Goal: Task Accomplishment & Management: Use online tool/utility

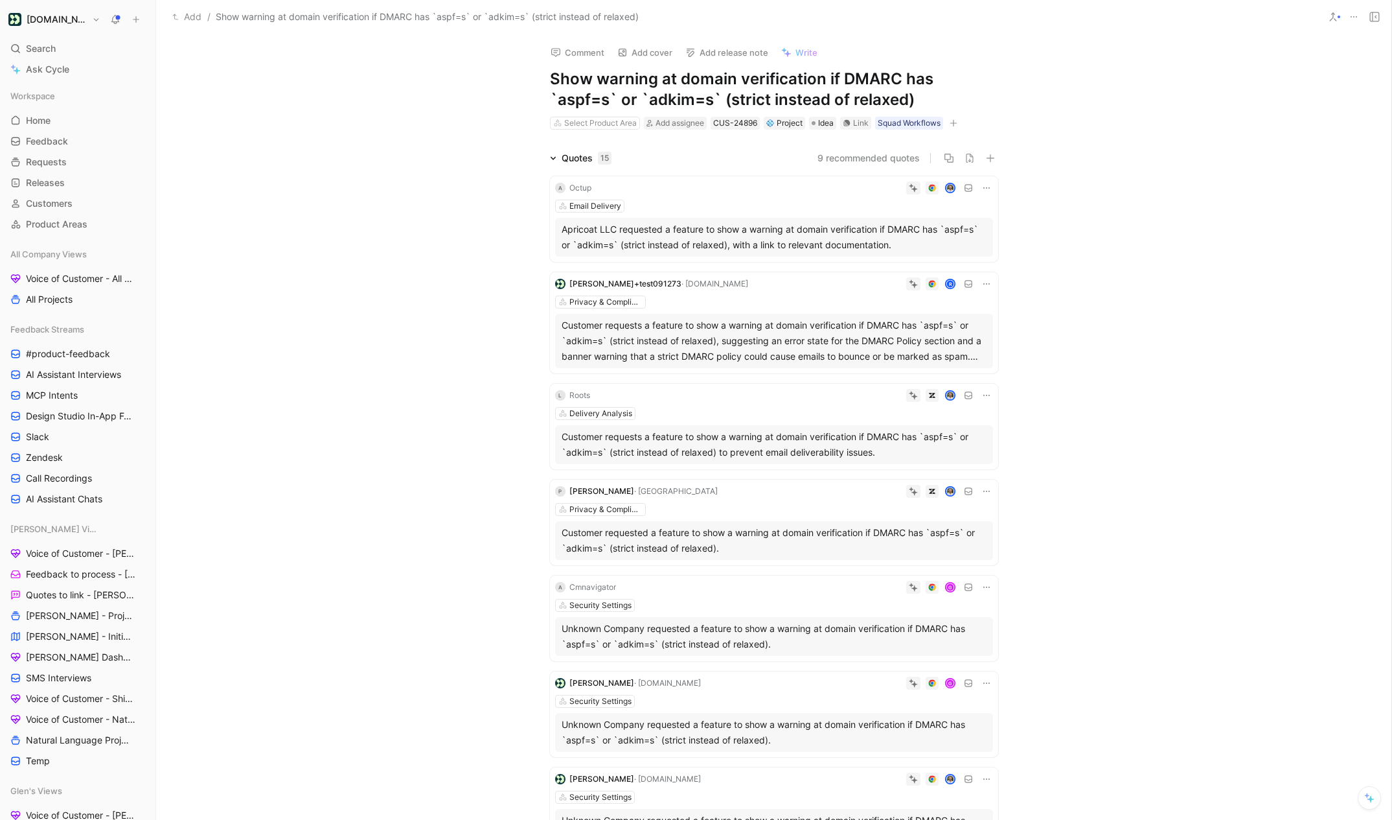
click at [1352, 23] on button at bounding box center [1354, 17] width 18 height 18
click at [1291, 106] on div "Delete" at bounding box center [1299, 103] width 118 height 16
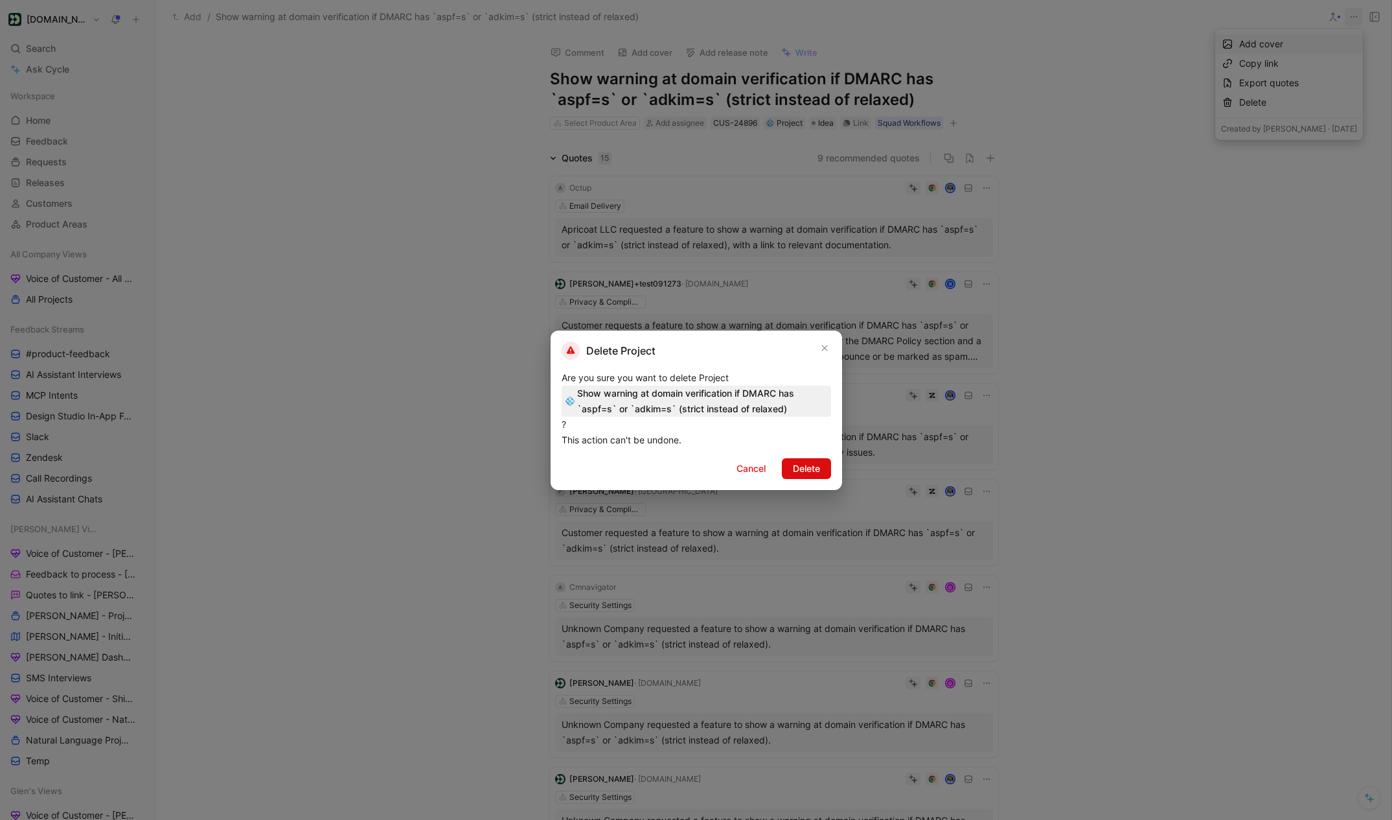
click at [800, 468] on span "Delete" at bounding box center [806, 469] width 27 height 16
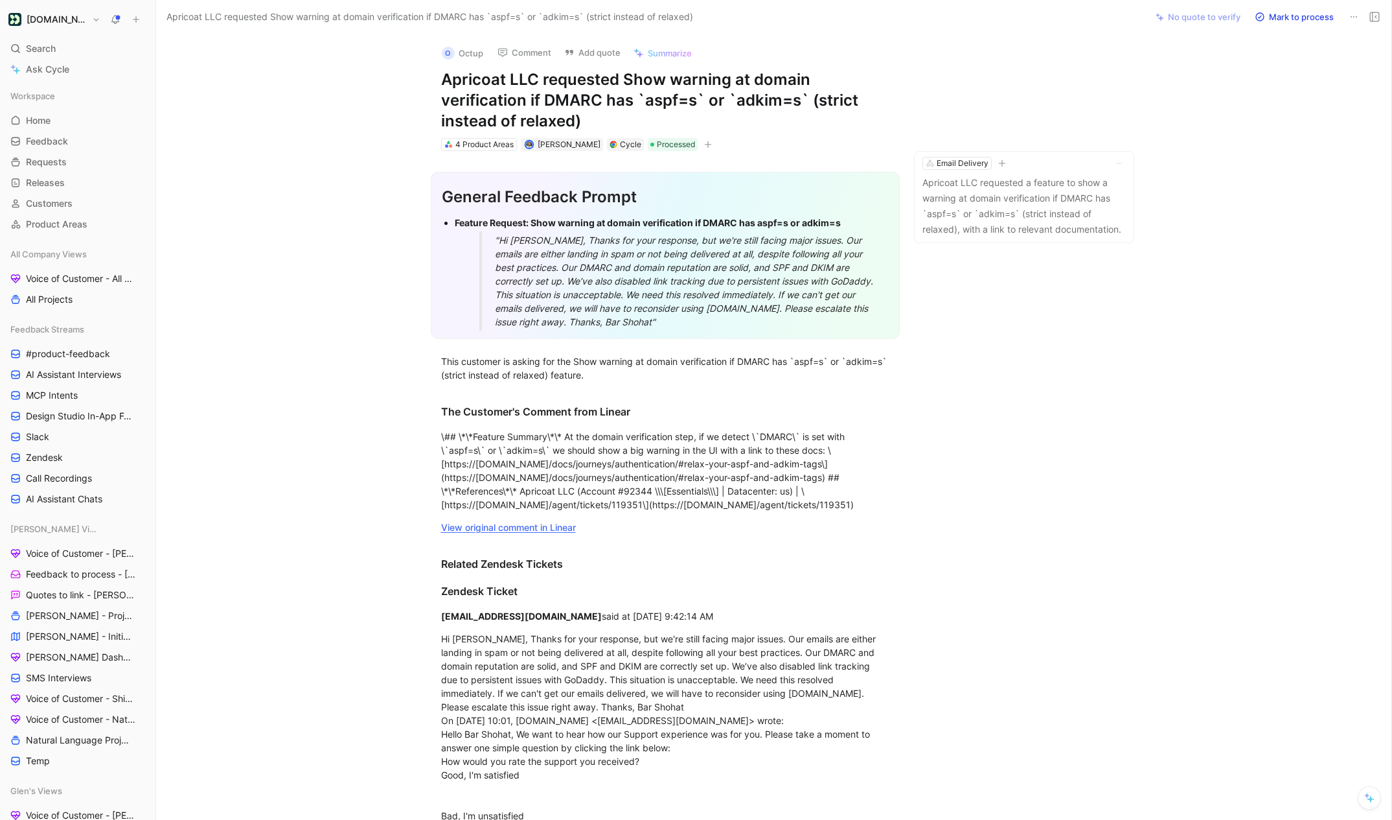
click at [1356, 17] on icon at bounding box center [1354, 17] width 10 height 10
click at [1309, 58] on div "Delete" at bounding box center [1299, 64] width 118 height 16
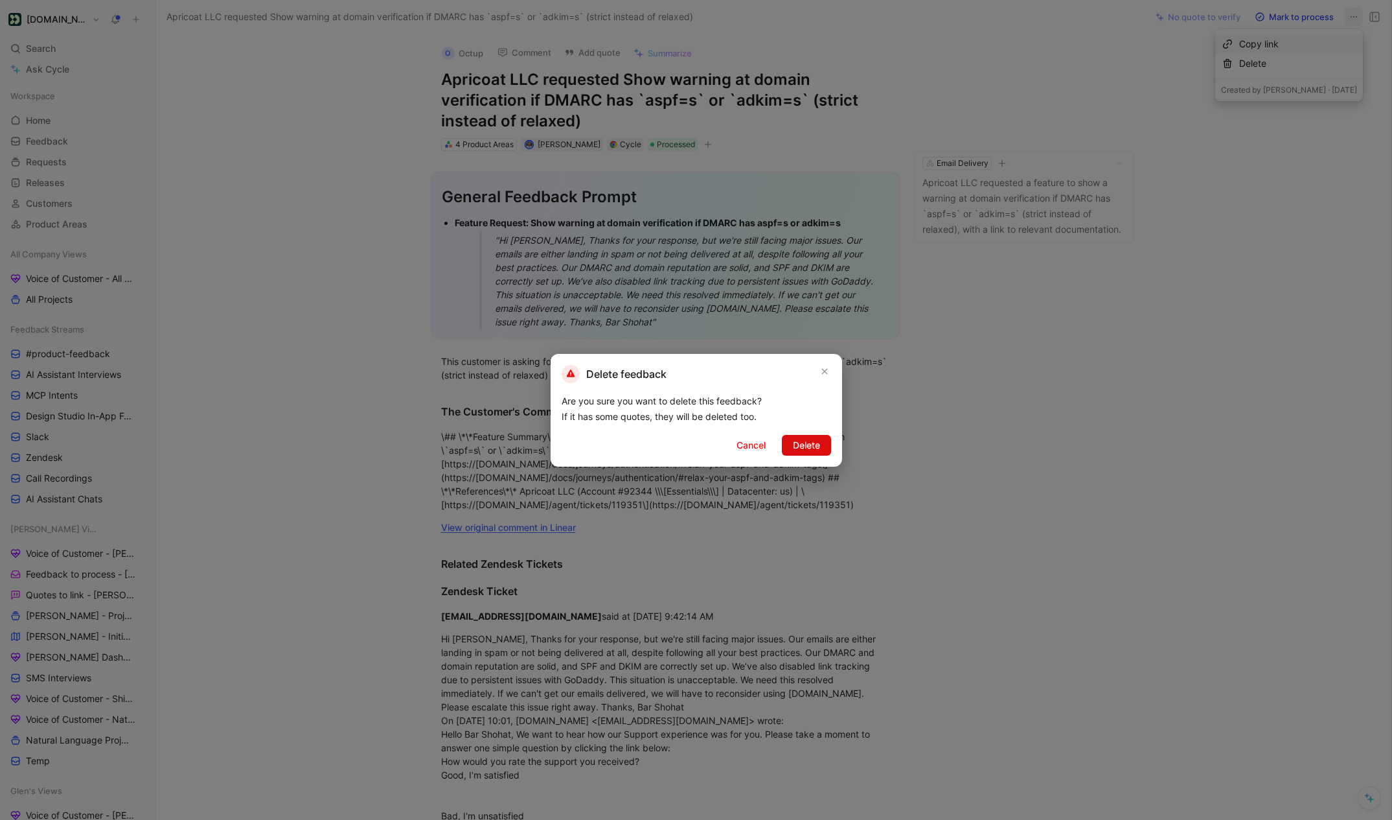
click at [818, 449] on span "Delete" at bounding box center [806, 445] width 27 height 16
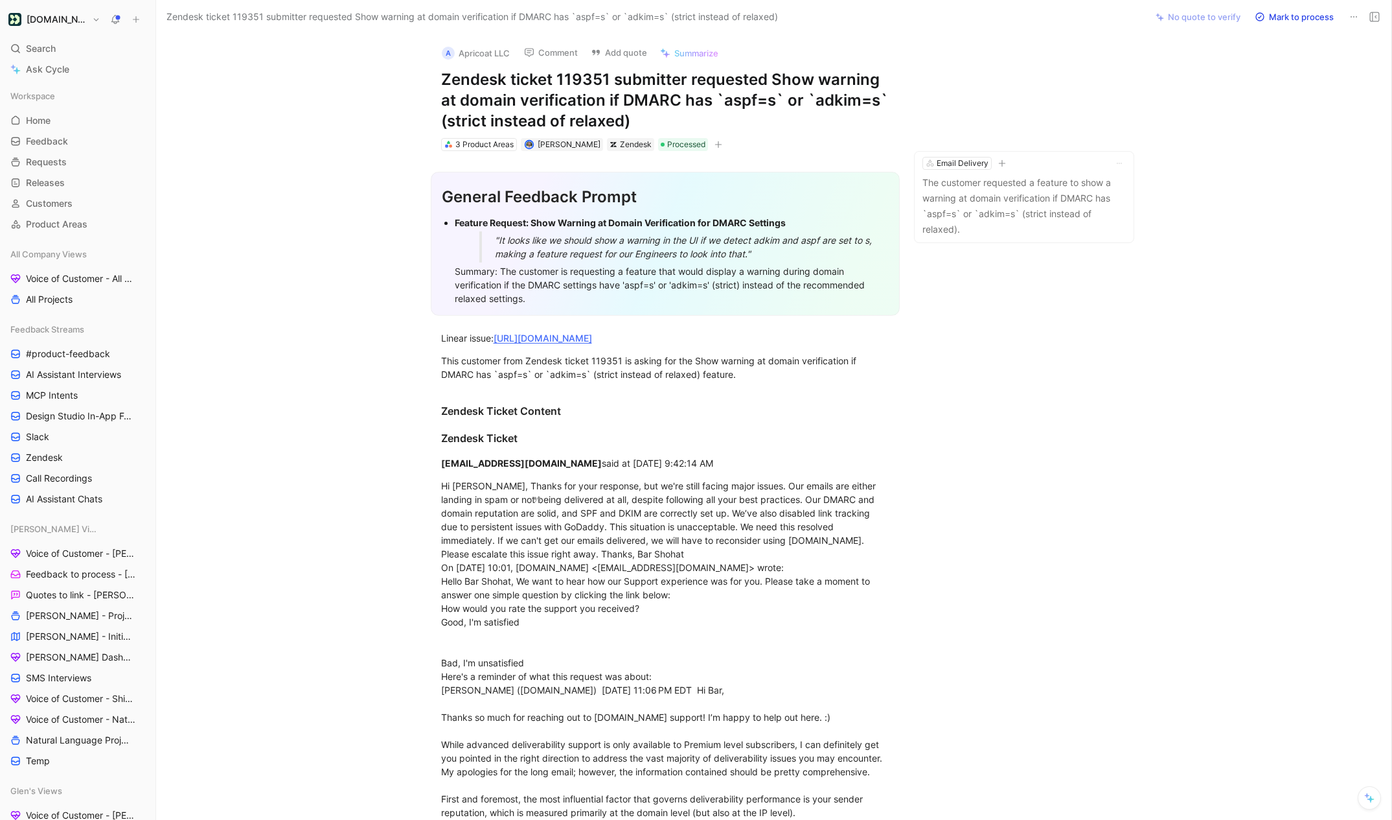
click at [1354, 16] on icon at bounding box center [1354, 17] width 10 height 10
click at [1286, 65] on div "Delete" at bounding box center [1299, 64] width 118 height 16
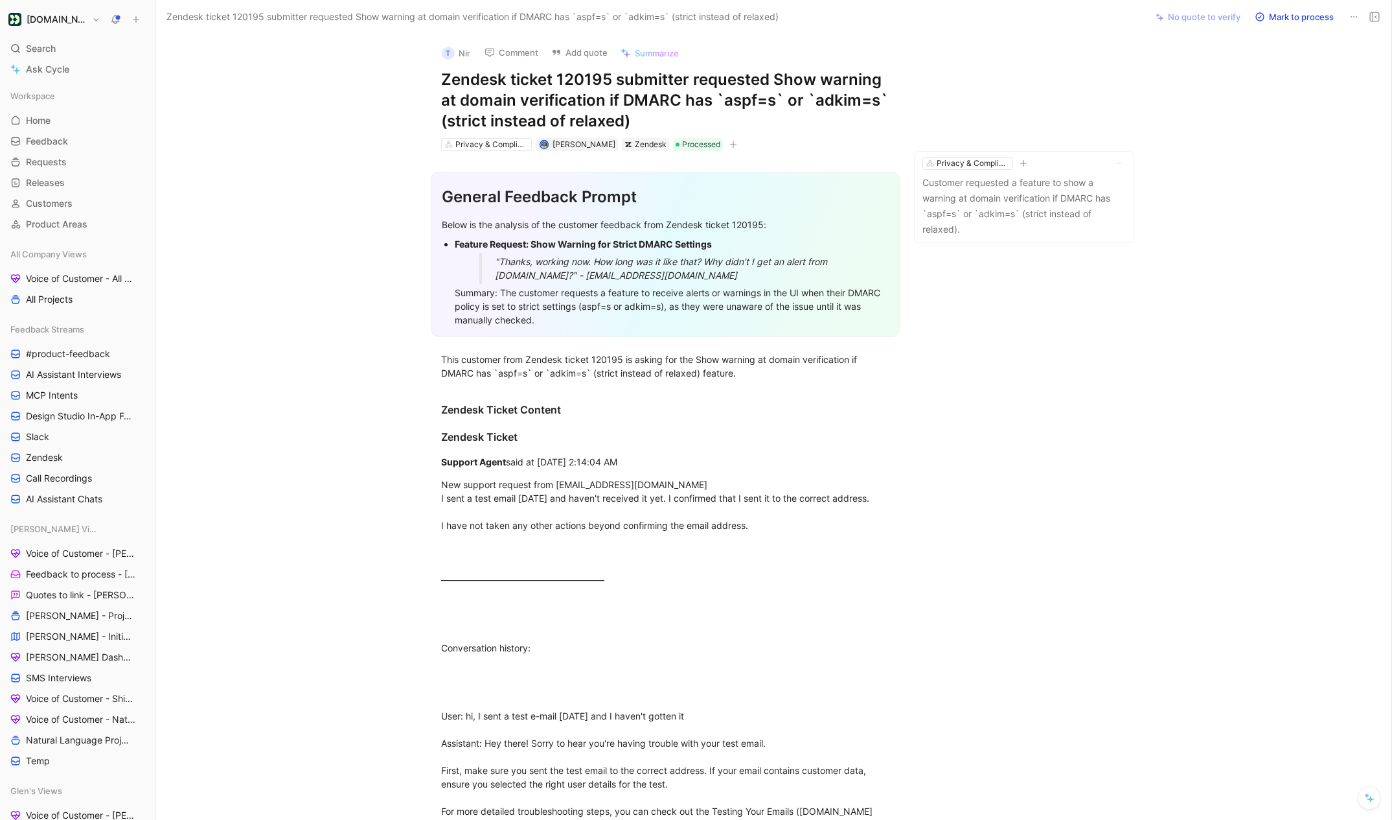
click at [1348, 17] on button at bounding box center [1354, 17] width 18 height 18
click at [1280, 66] on div "Delete" at bounding box center [1299, 64] width 118 height 16
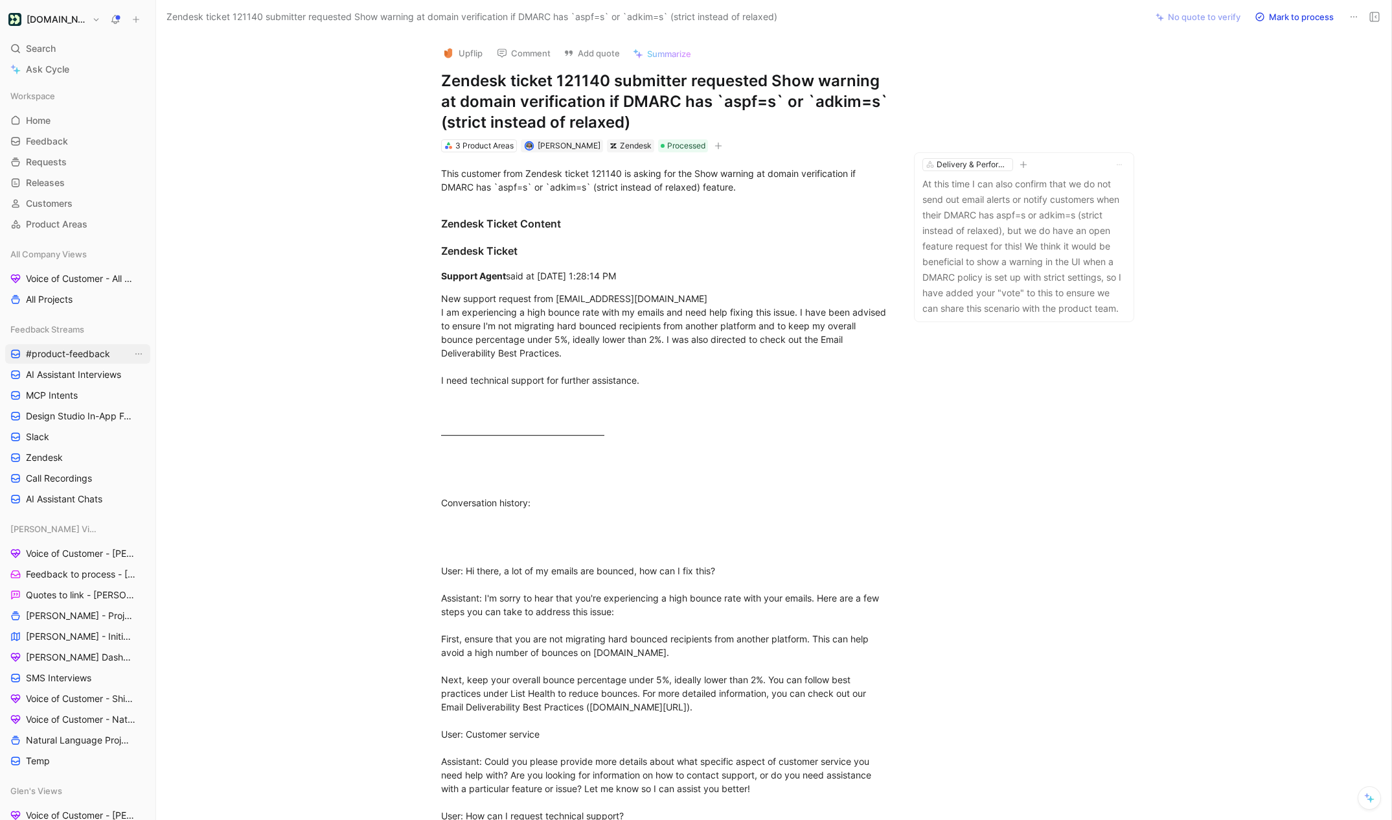
click at [74, 349] on span "#product-feedback" at bounding box center [68, 353] width 84 height 13
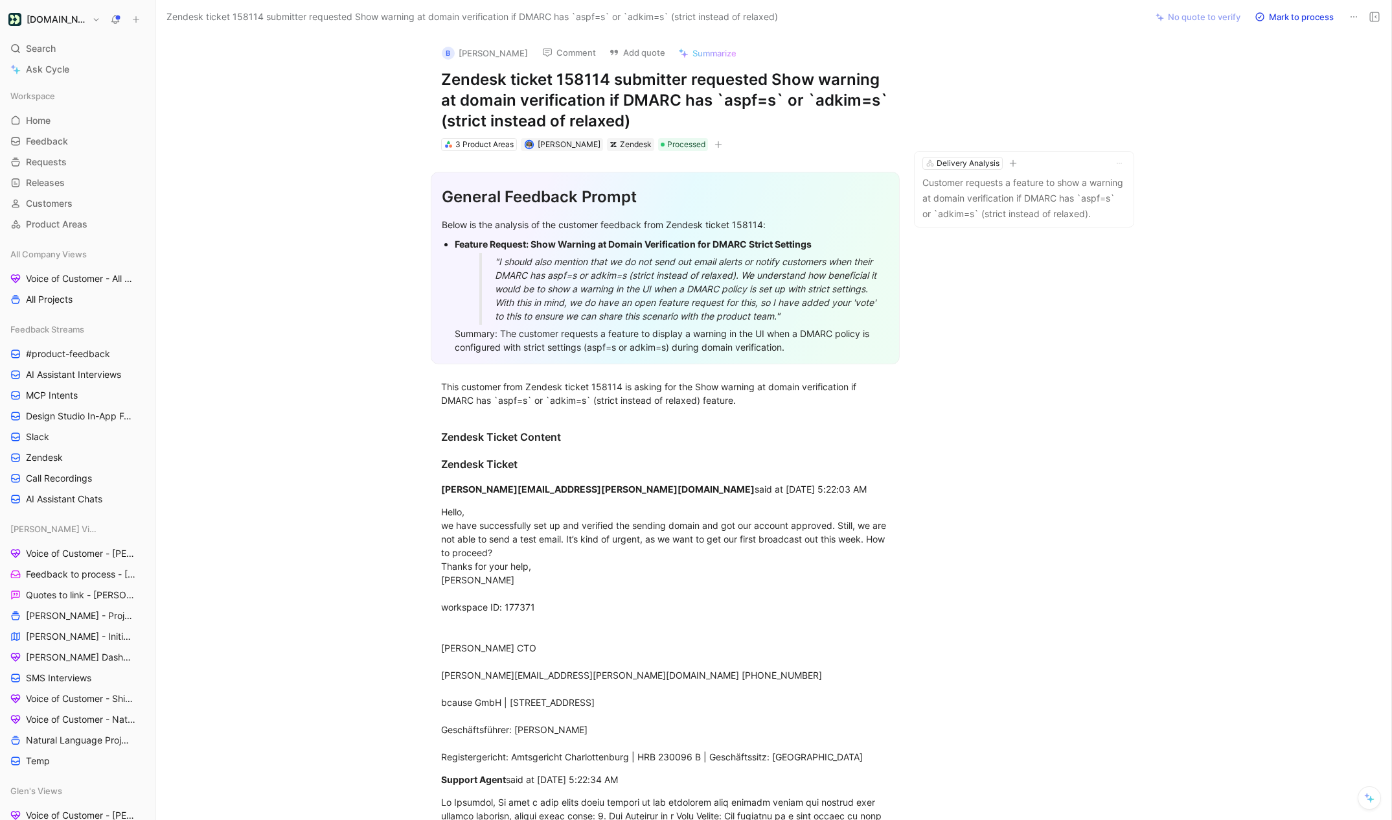
click at [1356, 22] on button at bounding box center [1354, 17] width 18 height 18
click at [1269, 68] on div "Delete" at bounding box center [1299, 64] width 118 height 16
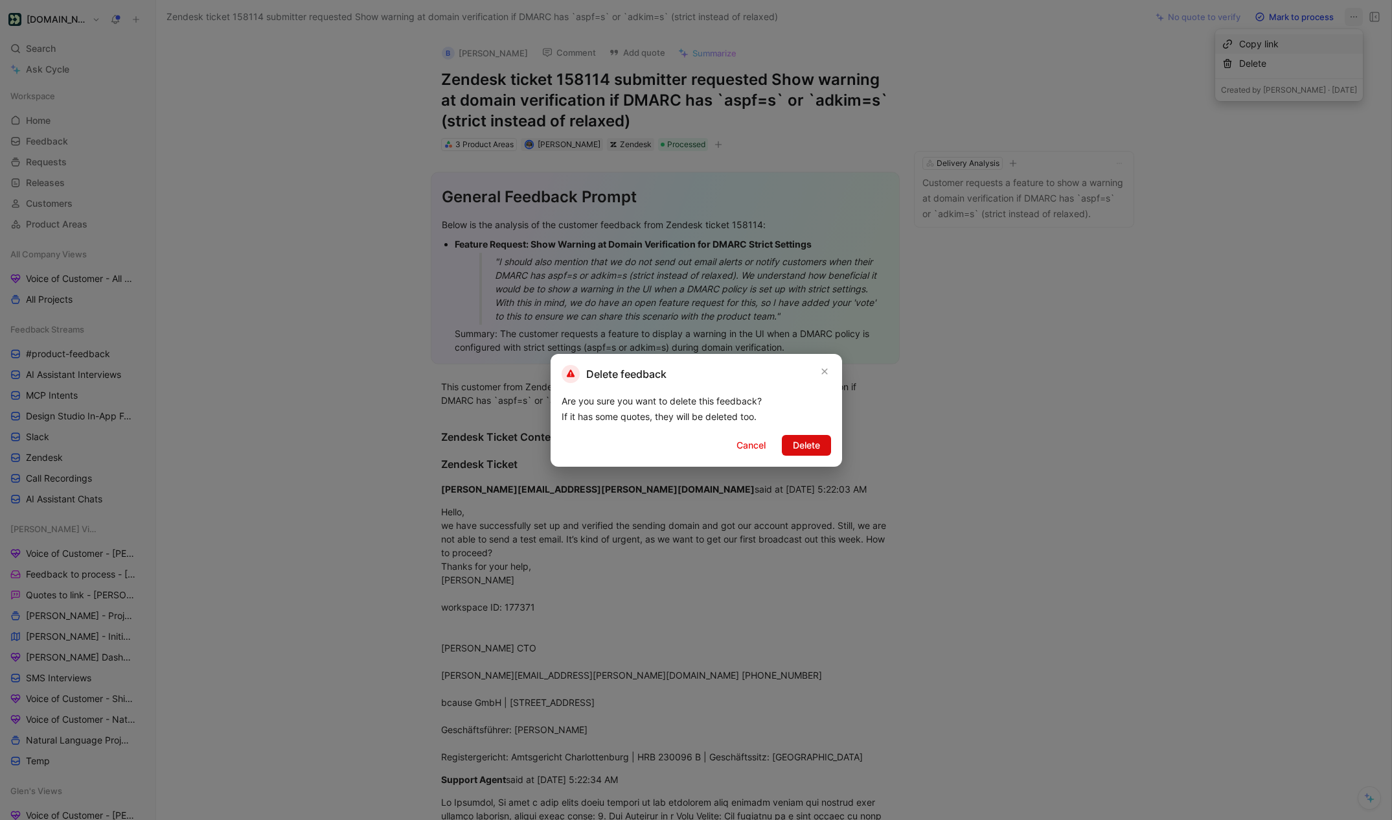
click at [794, 451] on span "Delete" at bounding box center [806, 445] width 27 height 16
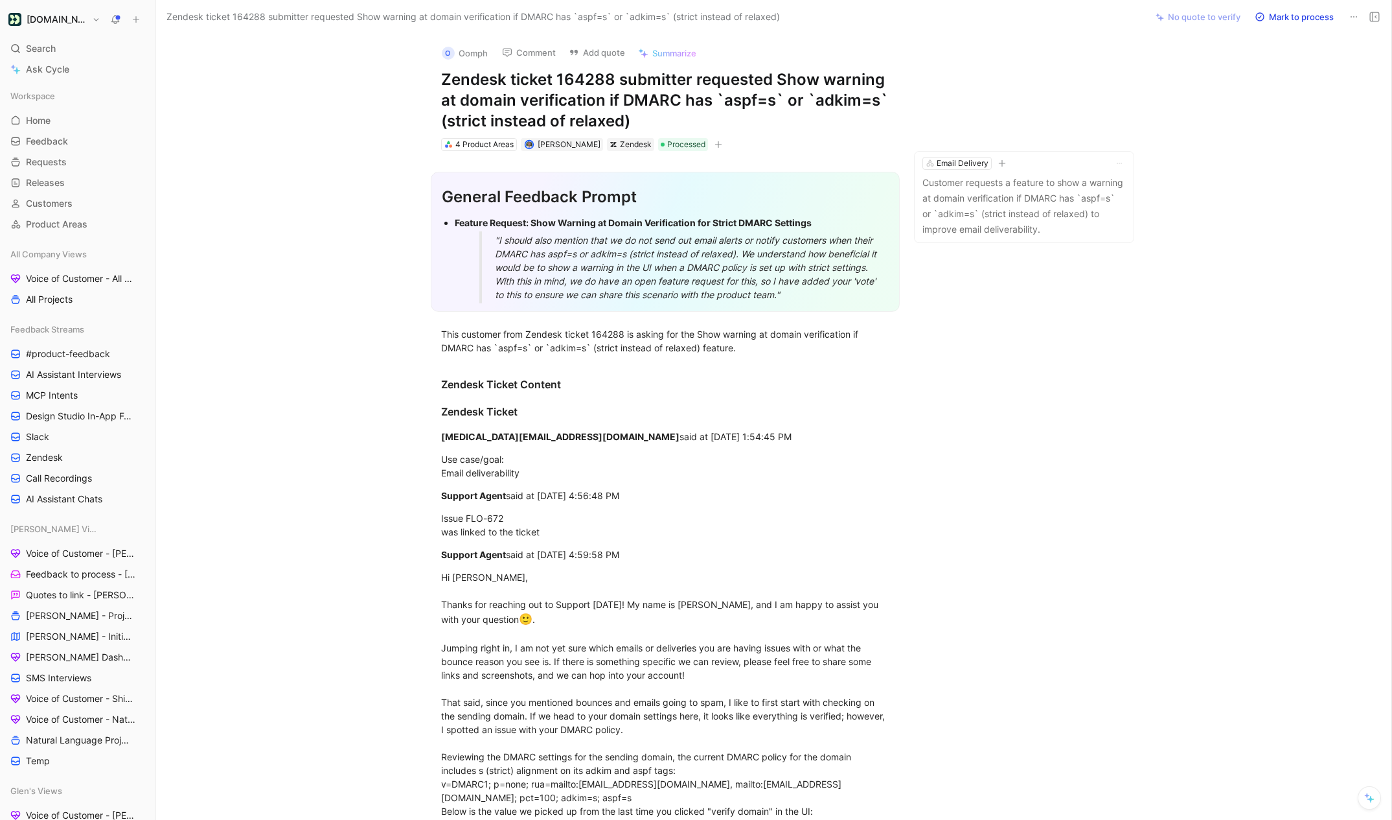
click at [1357, 17] on icon at bounding box center [1354, 17] width 10 height 10
click at [1285, 65] on div "Delete" at bounding box center [1299, 64] width 118 height 16
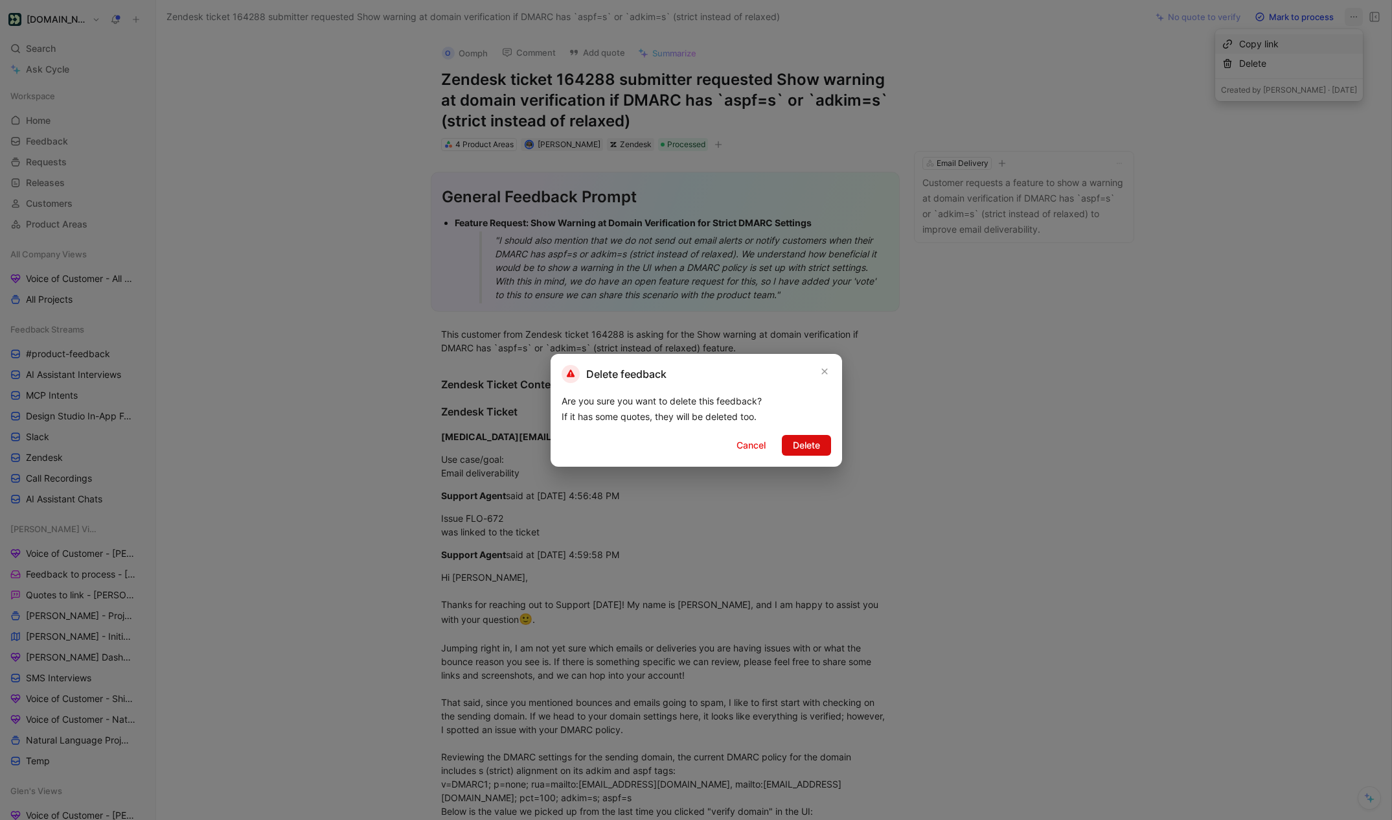
click at [810, 443] on span "Delete" at bounding box center [806, 445] width 27 height 16
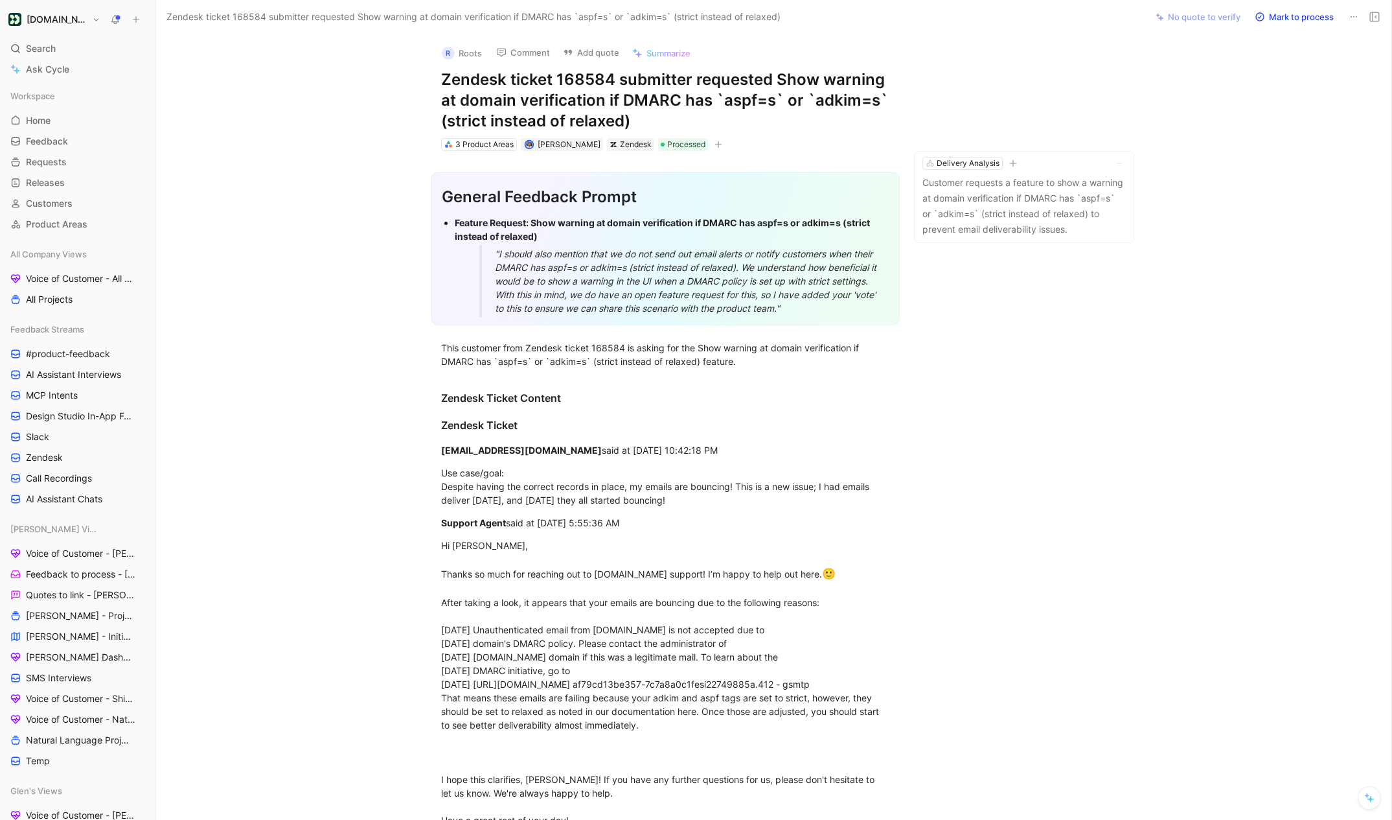
click at [1343, 14] on div "Mark to process" at bounding box center [1316, 17] width 135 height 18
click at [1350, 16] on icon at bounding box center [1354, 17] width 10 height 10
click at [1291, 60] on div "Delete" at bounding box center [1299, 64] width 118 height 16
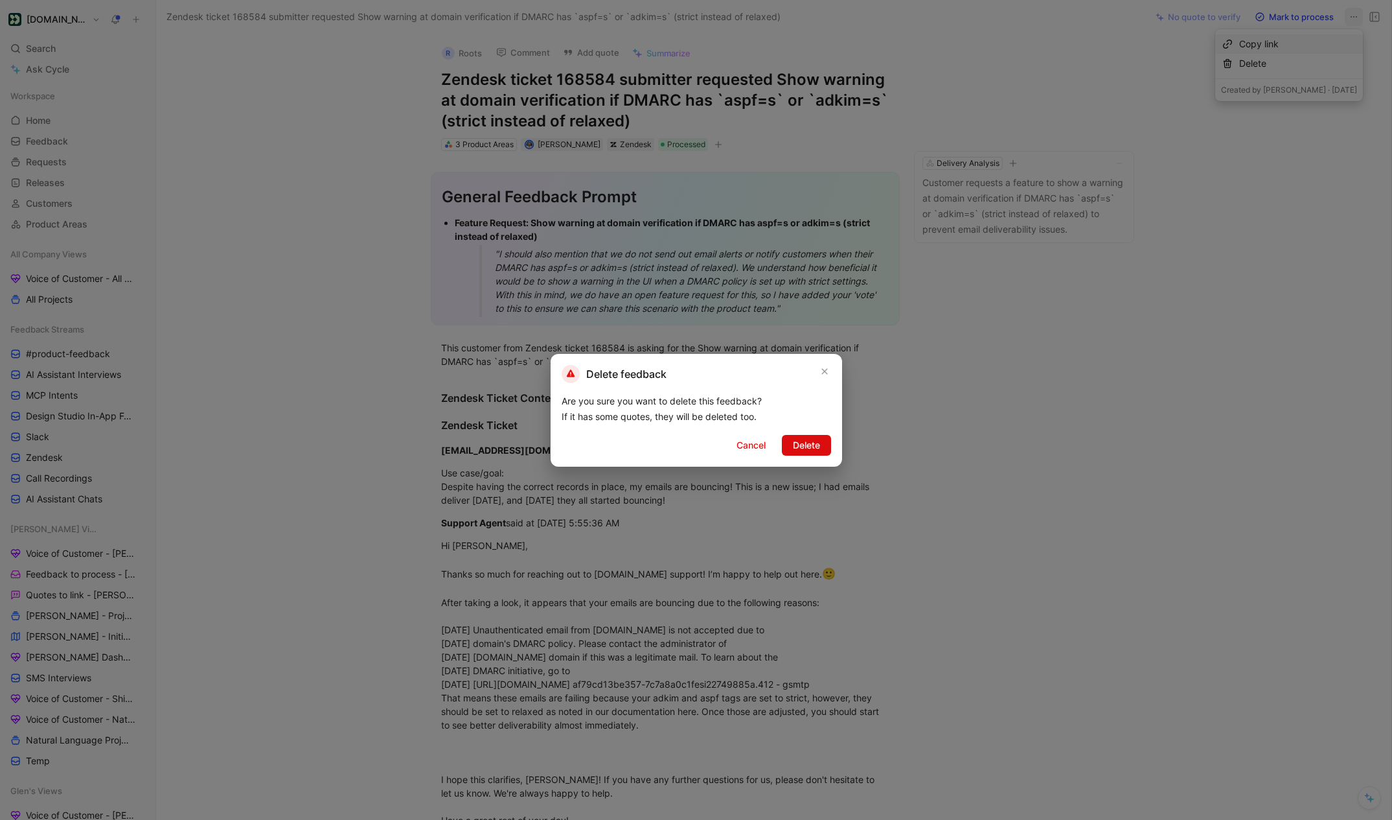
click at [819, 436] on button "Delete" at bounding box center [806, 445] width 49 height 21
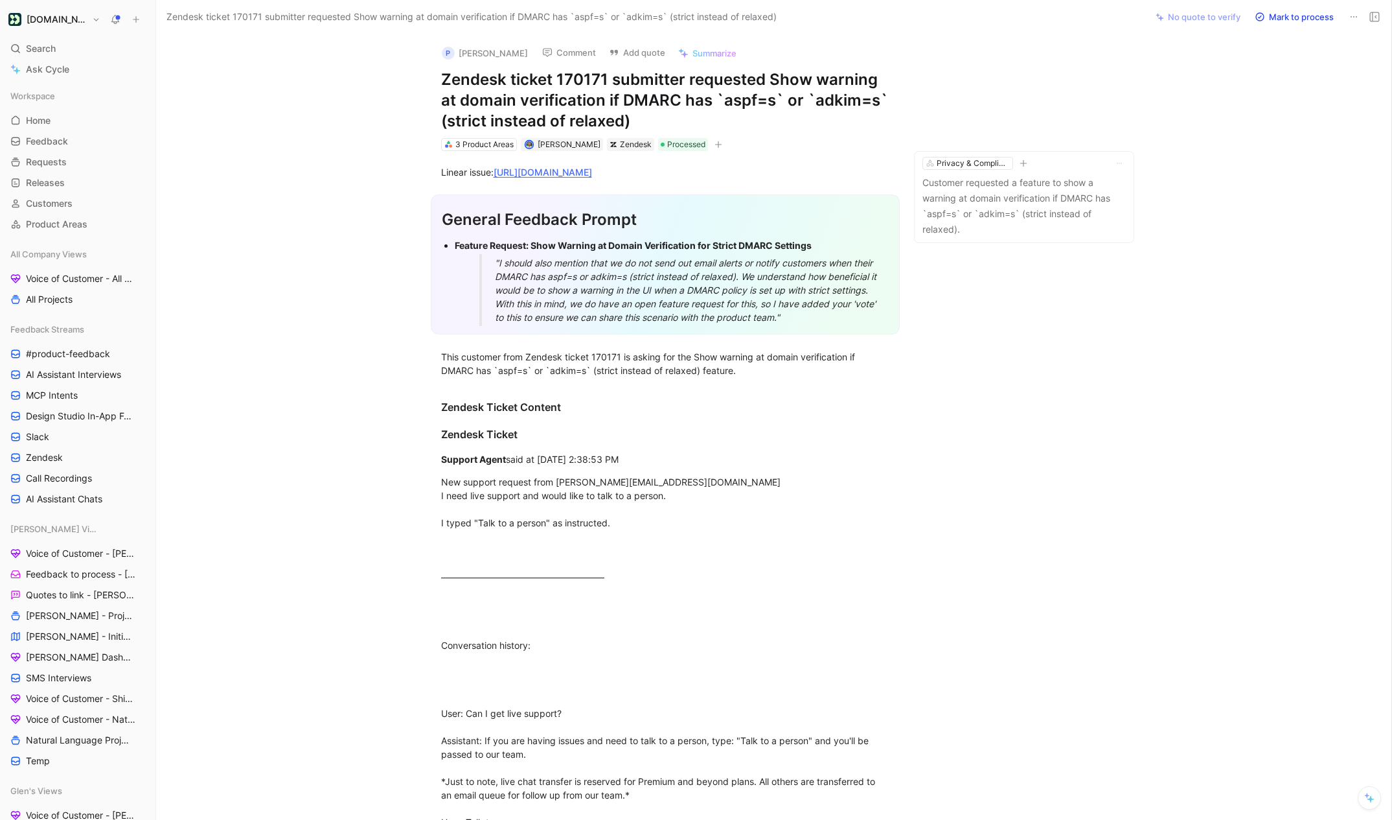
click at [1354, 17] on icon at bounding box center [1354, 17] width 10 height 10
click at [1281, 63] on div "Delete" at bounding box center [1299, 64] width 118 height 16
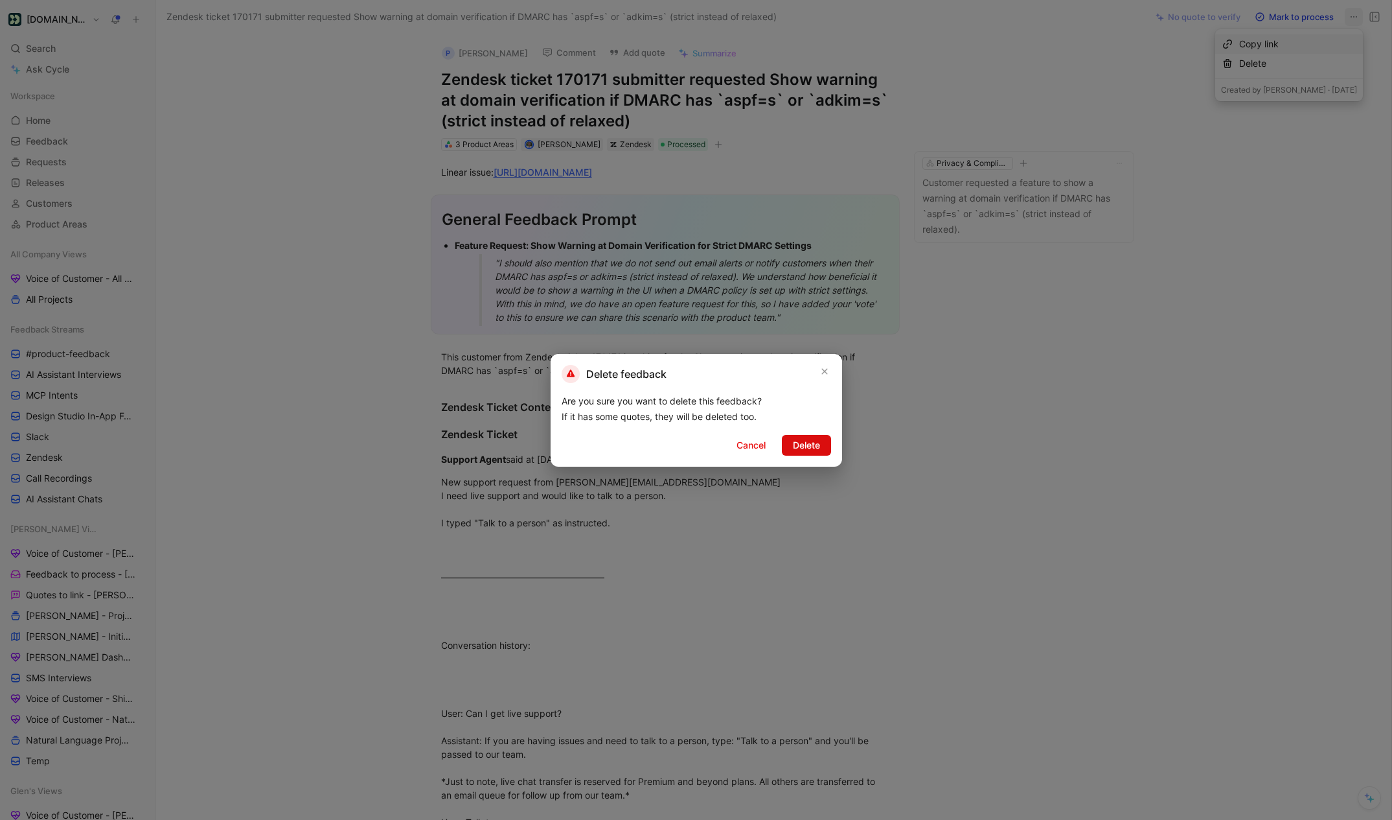
click at [793, 435] on button "Delete" at bounding box center [806, 445] width 49 height 21
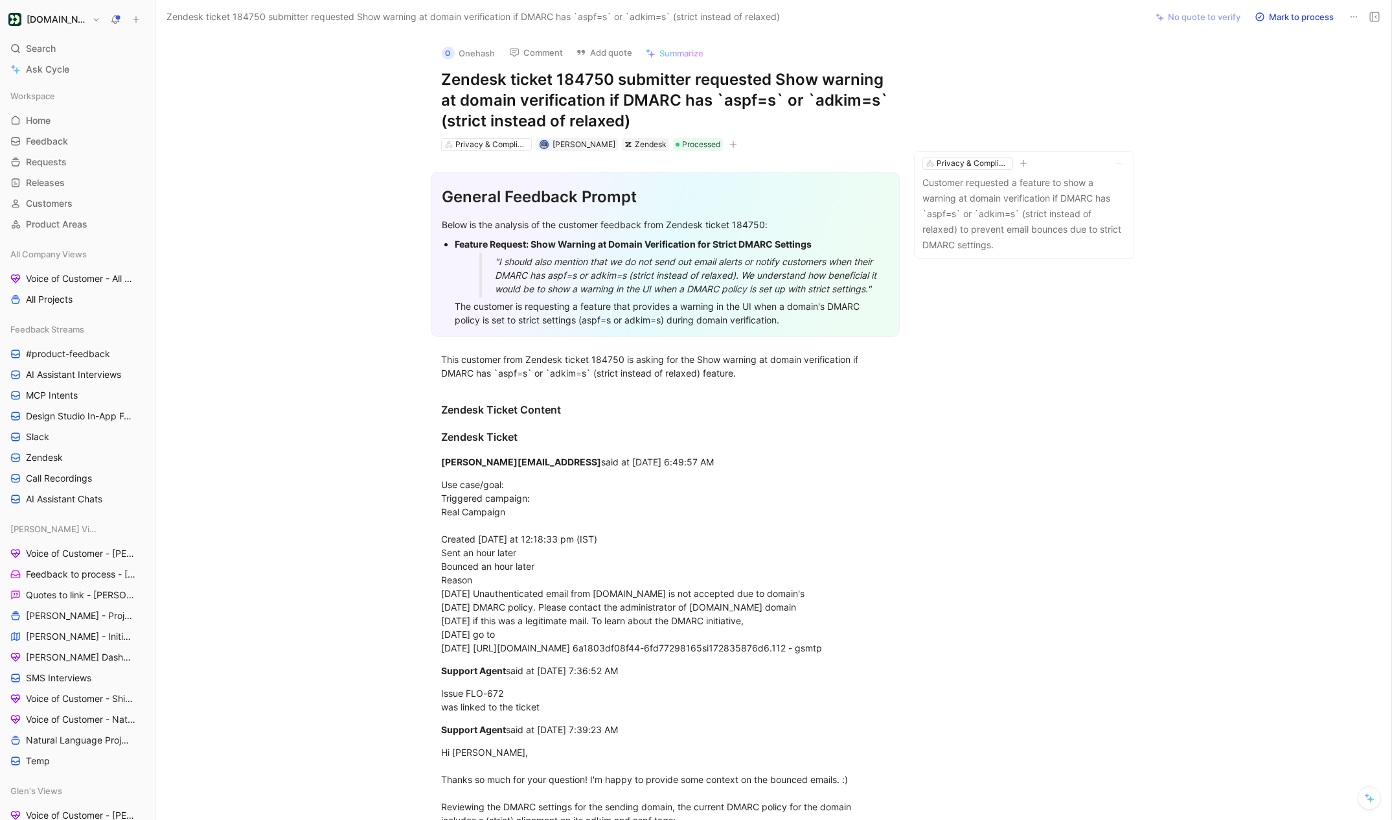
click at [1359, 16] on icon at bounding box center [1354, 17] width 10 height 10
click at [1300, 73] on div "Copy link Delete" at bounding box center [1290, 53] width 148 height 49
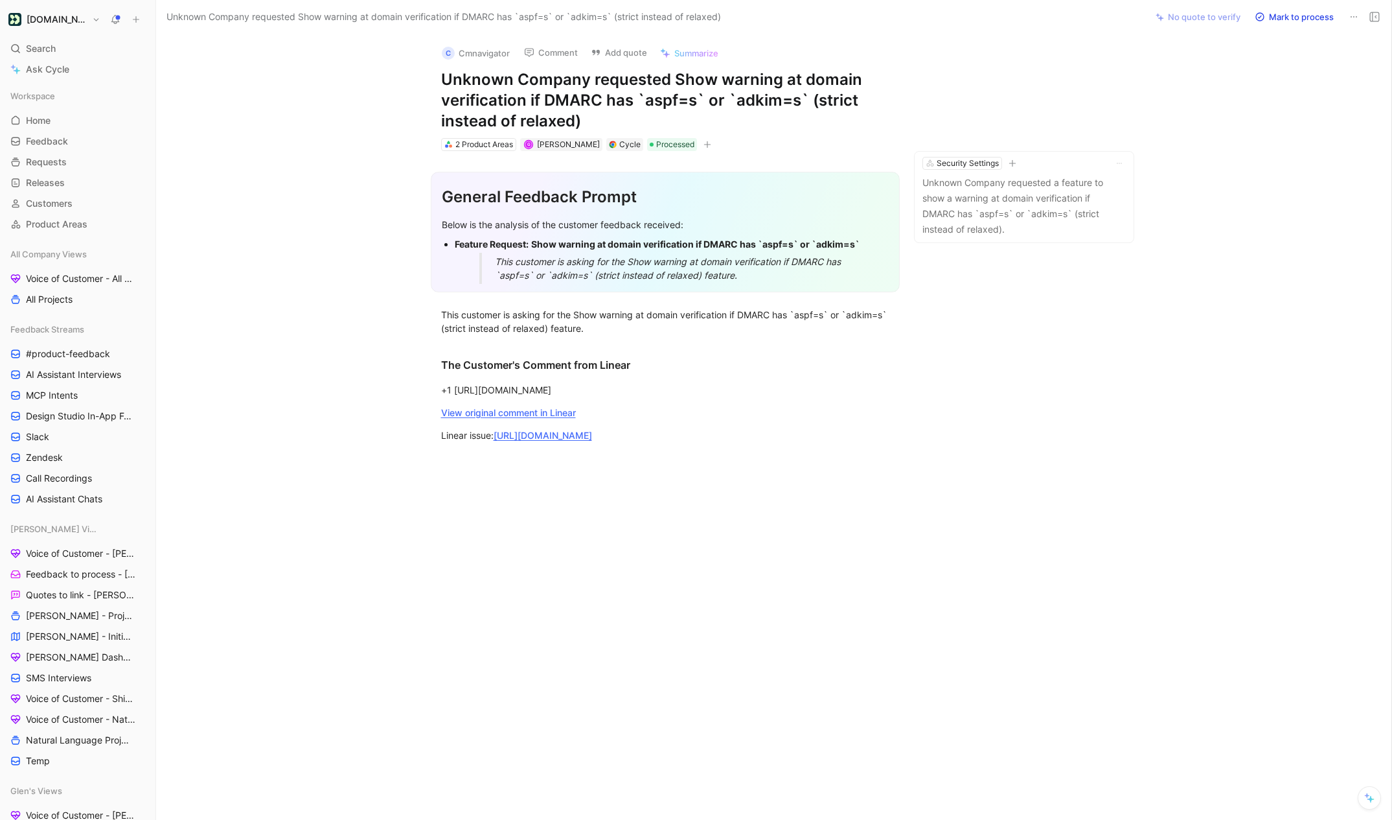
click at [1363, 17] on button at bounding box center [1354, 17] width 18 height 18
click at [1282, 66] on div "Delete" at bounding box center [1299, 64] width 118 height 16
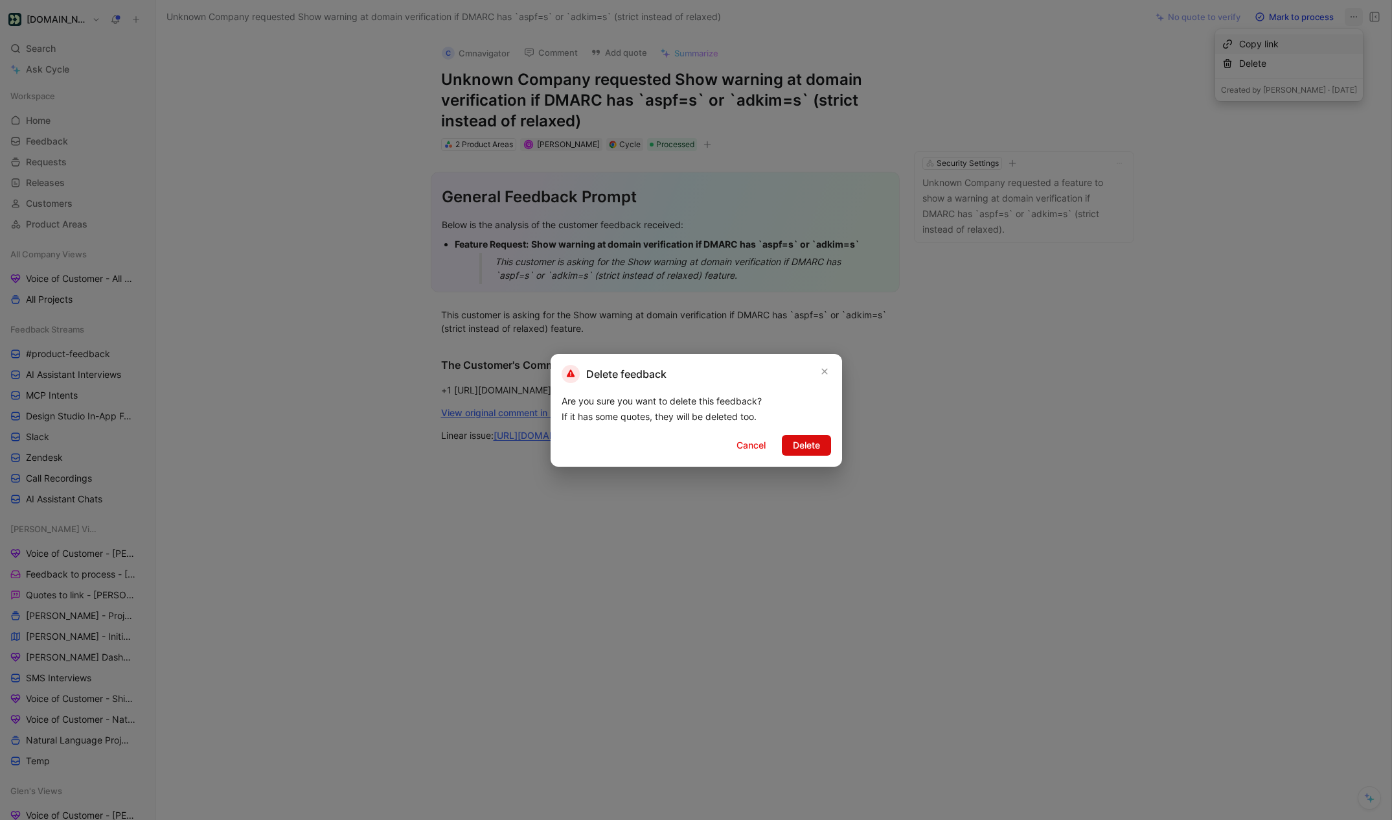
click at [815, 441] on span "Delete" at bounding box center [806, 445] width 27 height 16
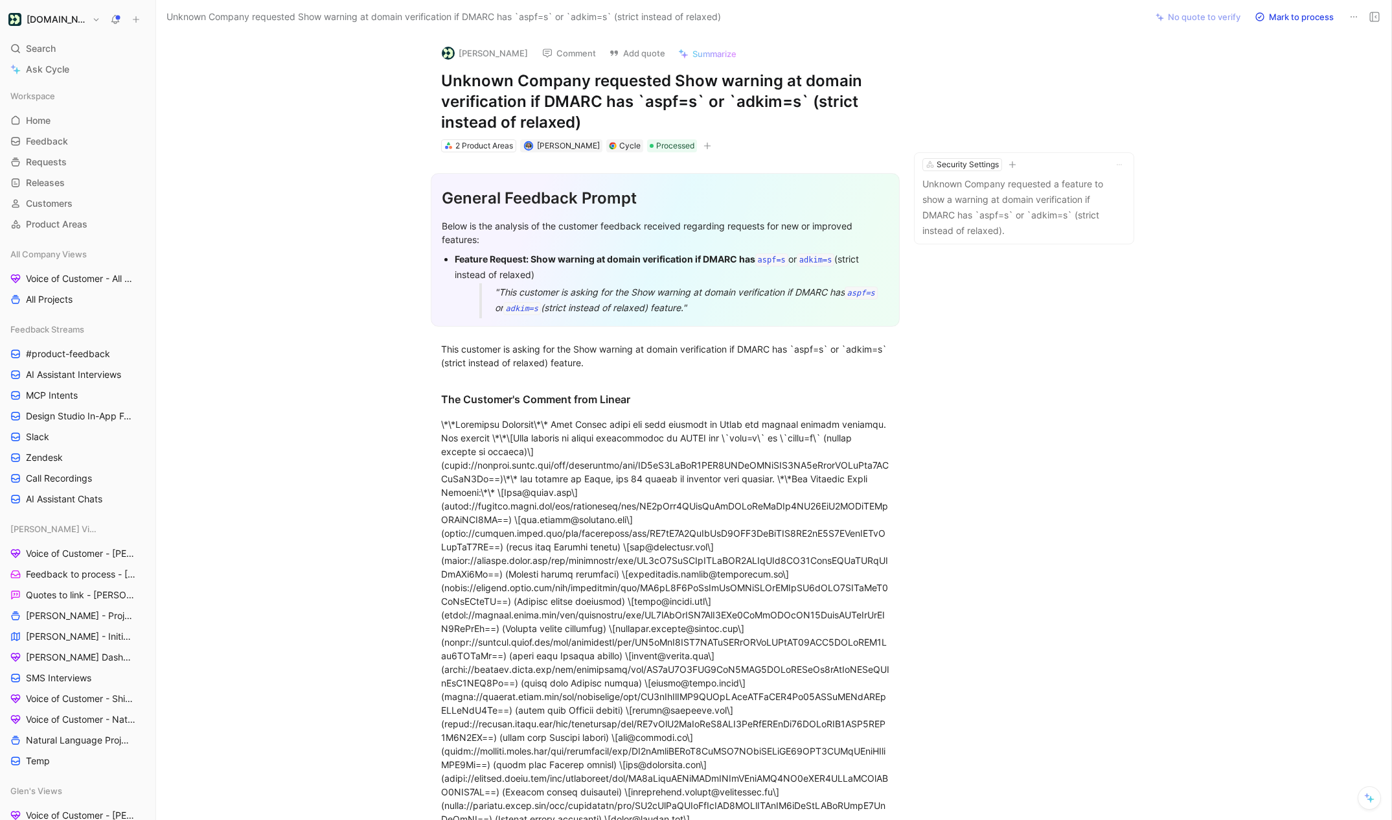
click at [1352, 16] on use at bounding box center [1354, 16] width 6 height 1
click at [1278, 69] on div "Delete" at bounding box center [1299, 64] width 118 height 16
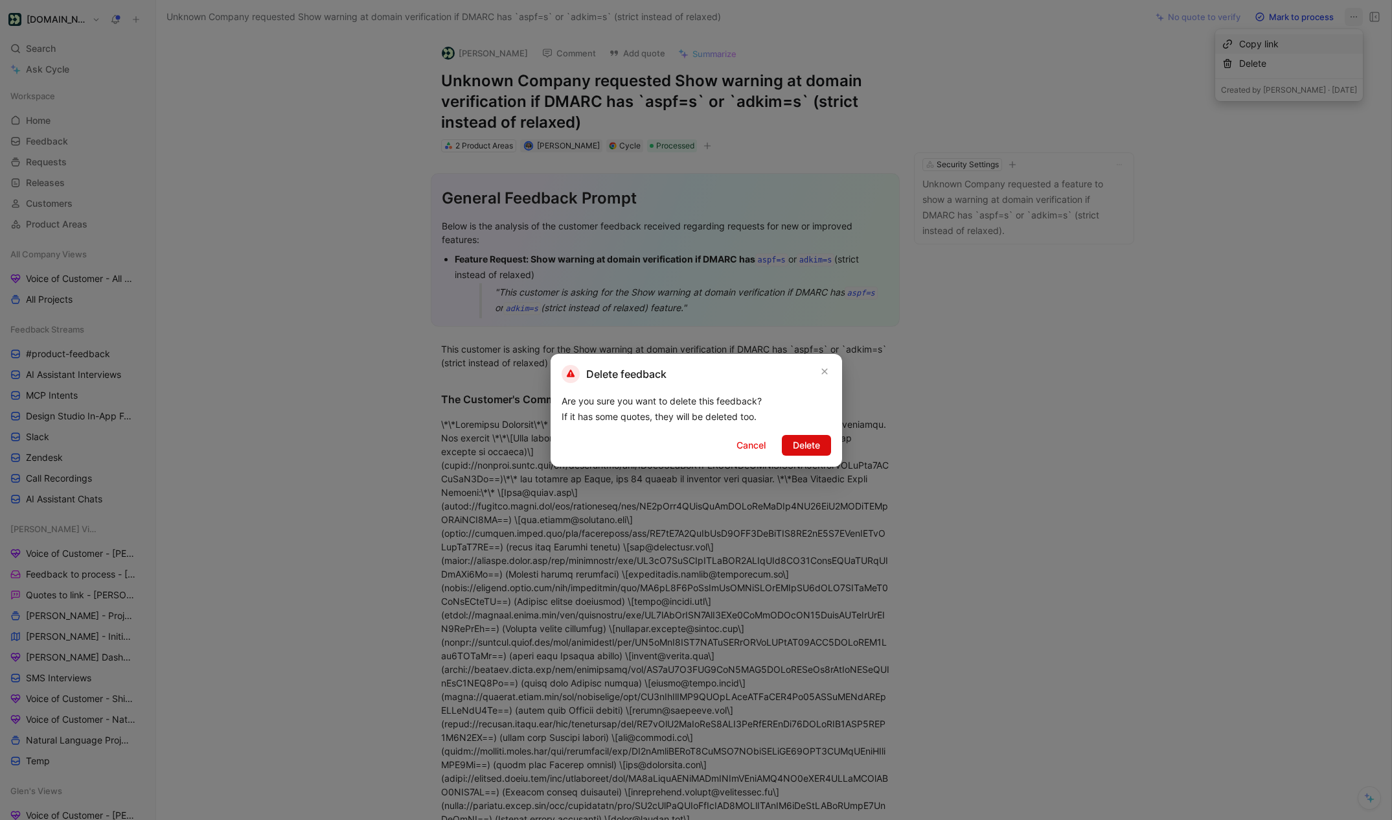
click at [809, 449] on span "Delete" at bounding box center [806, 445] width 27 height 16
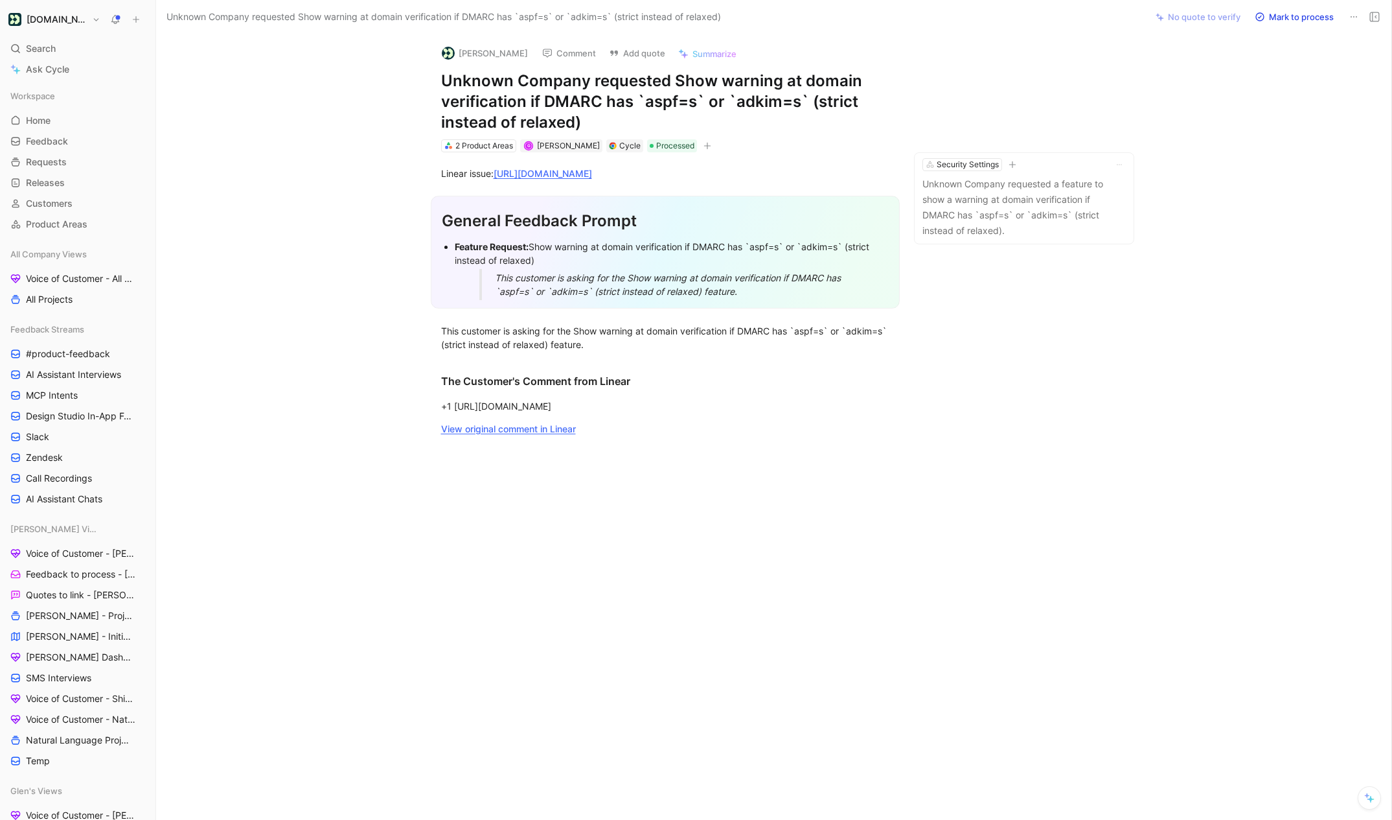
click at [1356, 12] on icon at bounding box center [1354, 17] width 10 height 10
click at [1269, 69] on div "Delete" at bounding box center [1299, 64] width 118 height 16
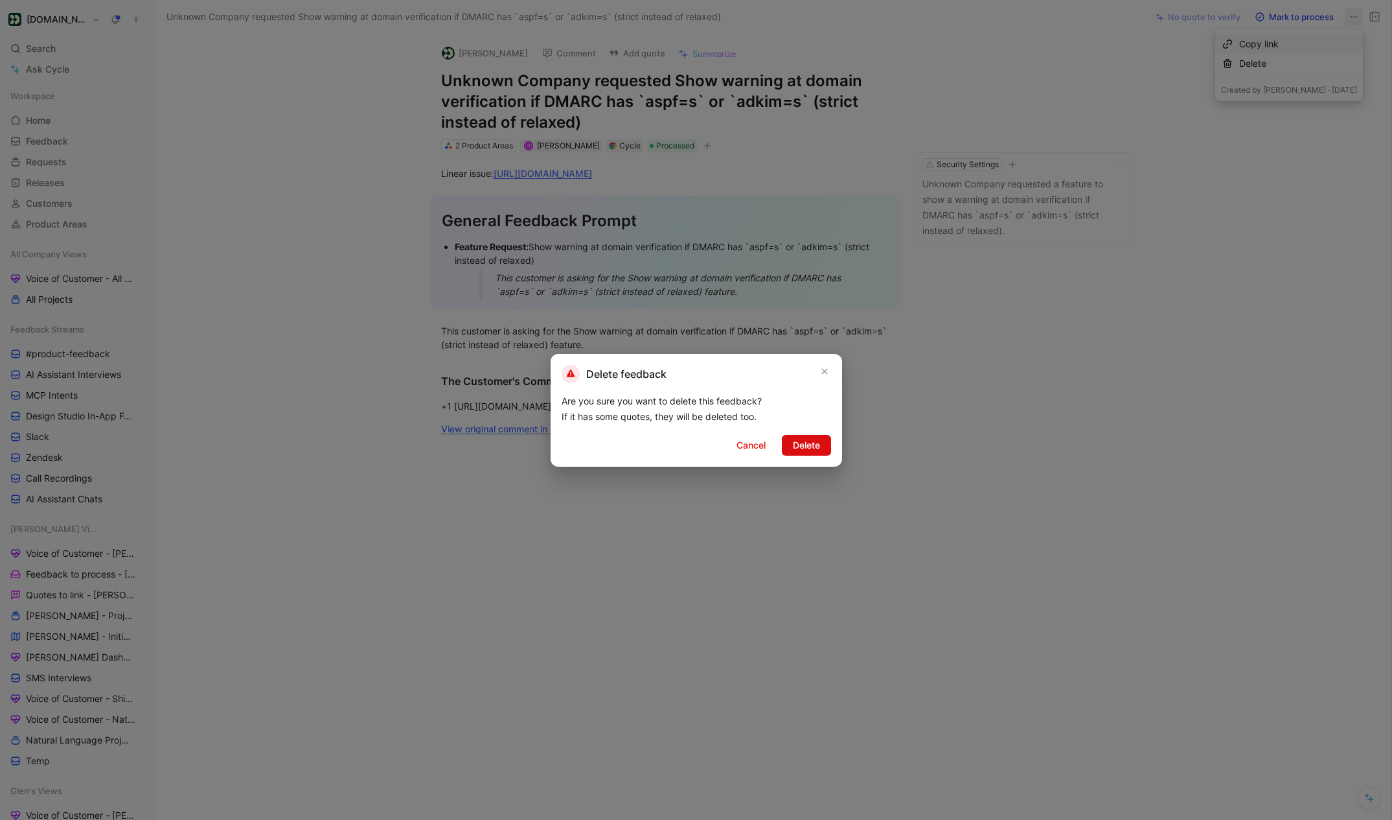
click at [811, 452] on span "Delete" at bounding box center [806, 445] width 27 height 16
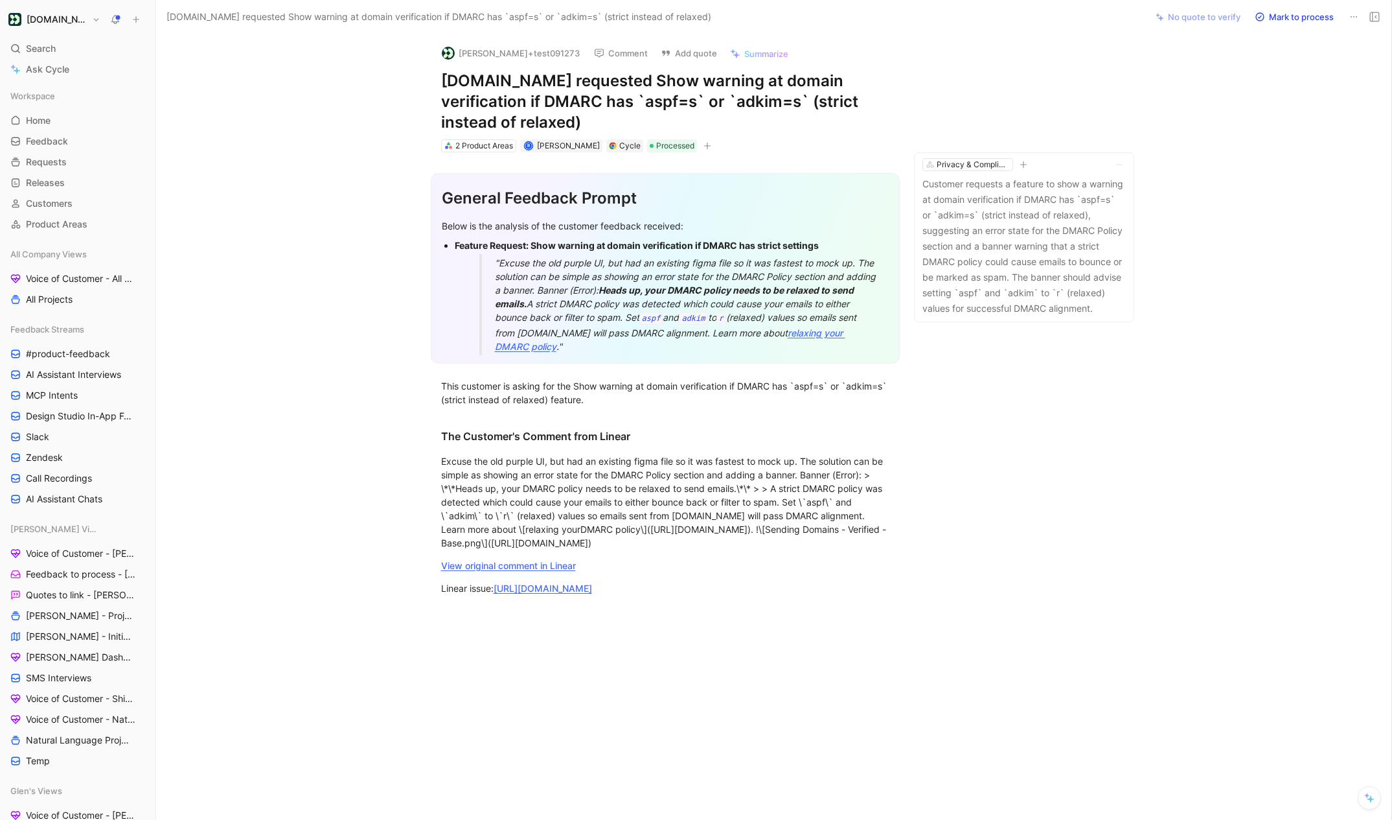
click at [1349, 17] on icon at bounding box center [1354, 17] width 10 height 10
click at [1303, 59] on div "Delete" at bounding box center [1299, 64] width 118 height 16
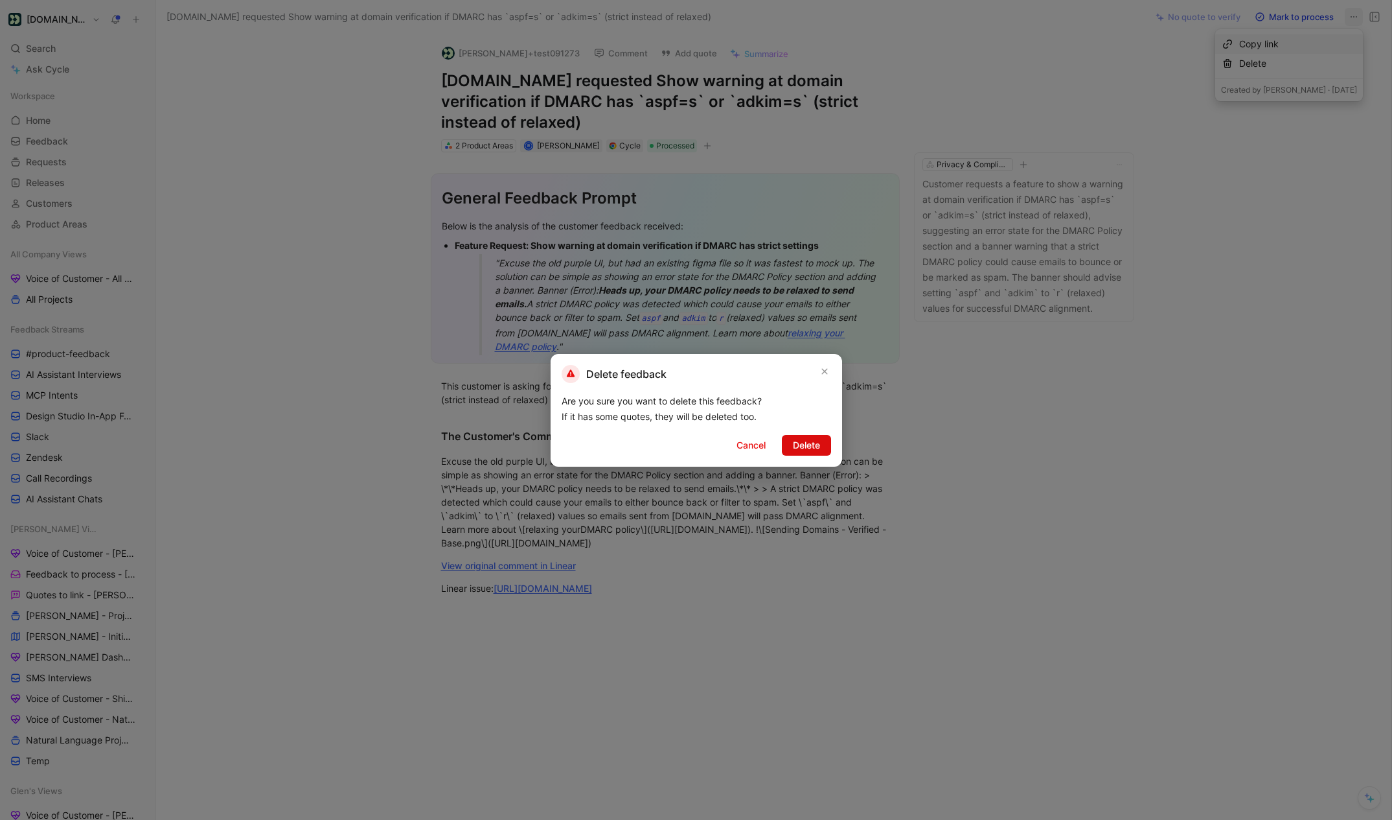
click at [820, 450] on button "Delete" at bounding box center [806, 445] width 49 height 21
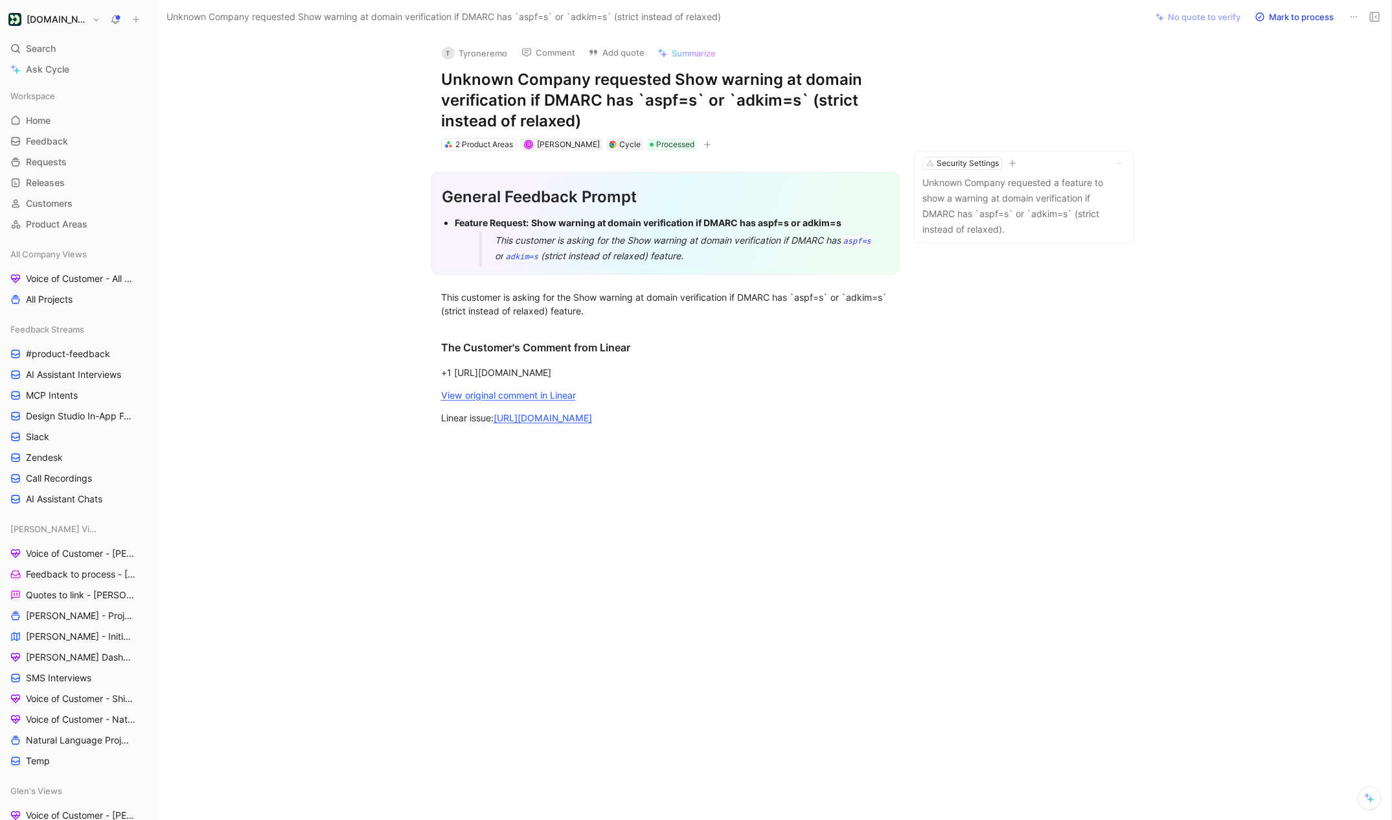
click at [1350, 13] on icon at bounding box center [1354, 17] width 10 height 10
click at [1277, 73] on div "Delete" at bounding box center [1290, 63] width 148 height 19
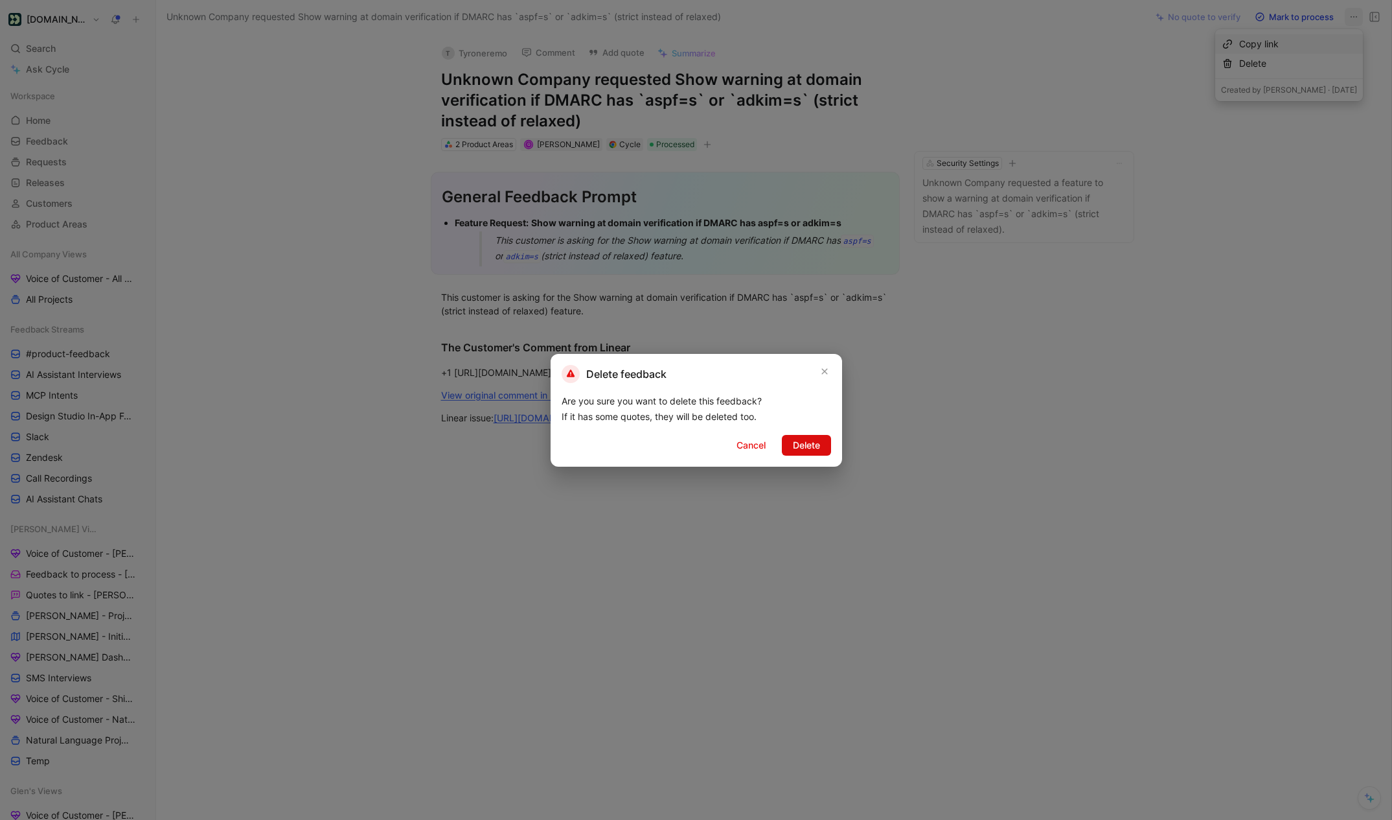
click at [813, 450] on span "Delete" at bounding box center [806, 445] width 27 height 16
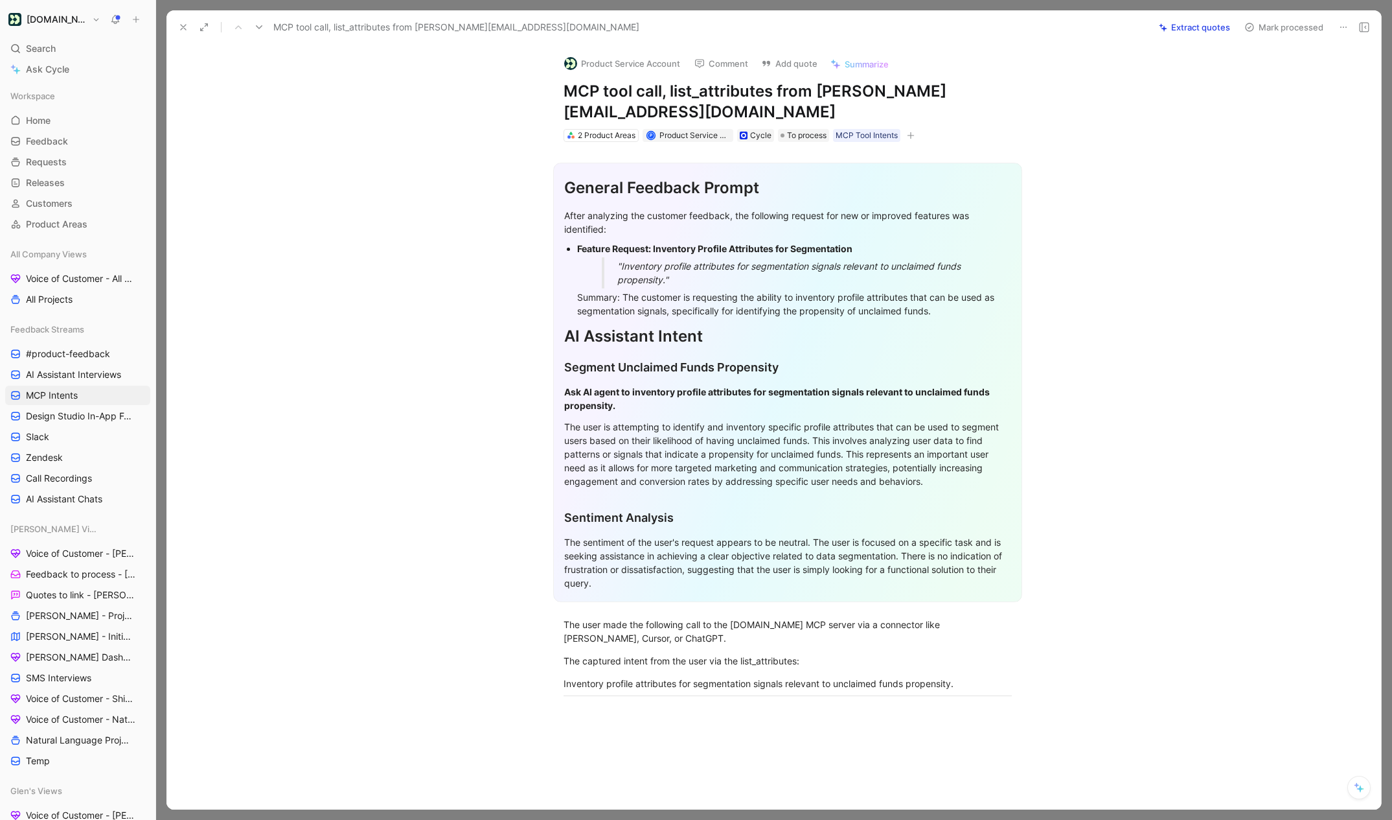
click at [1346, 28] on icon at bounding box center [1344, 27] width 10 height 10
click at [1281, 82] on div "Delete" at bounding box center [1296, 73] width 113 height 19
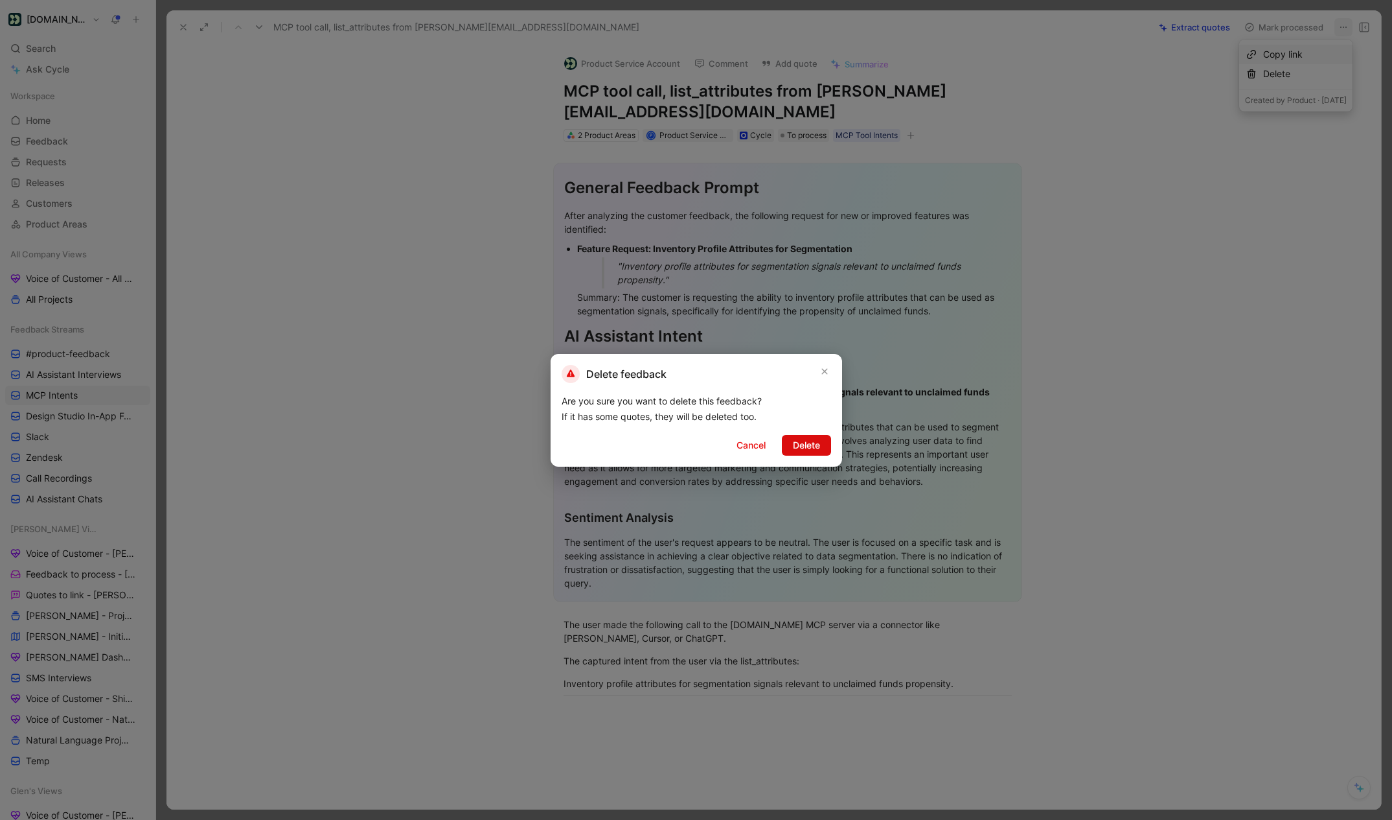
click at [803, 441] on span "Delete" at bounding box center [806, 445] width 27 height 16
